Goal: Task Accomplishment & Management: Complete application form

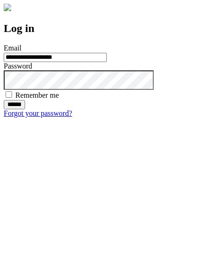
type input "**********"
click at [25, 109] on input "******" at bounding box center [14, 104] width 21 height 9
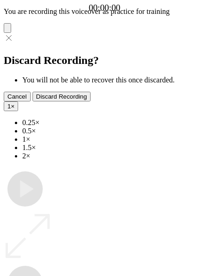
type input "**********"
